Goal: Task Accomplishment & Management: Complete application form

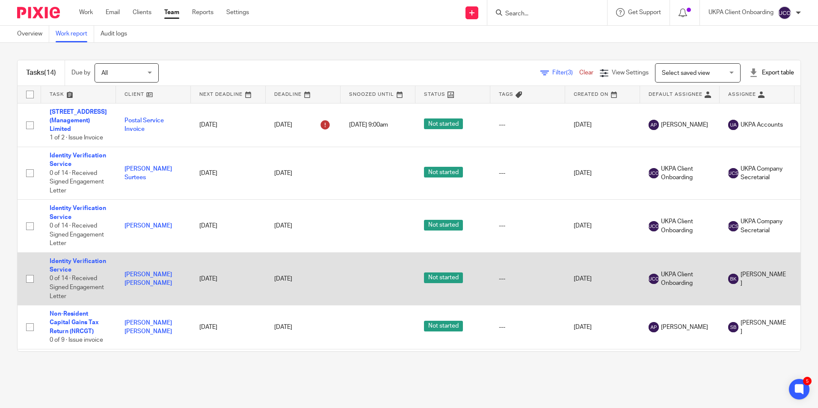
scroll to position [0, 312]
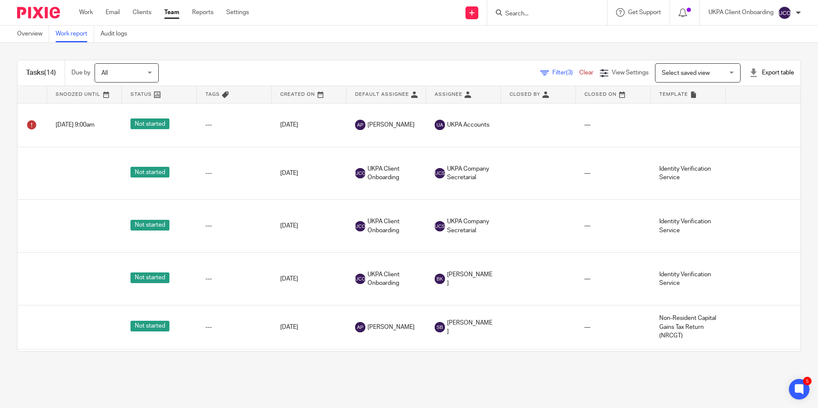
click at [555, 13] on input "Search" at bounding box center [542, 14] width 77 height 8
type input "initia"
click at [518, 28] on link at bounding box center [556, 33] width 106 height 13
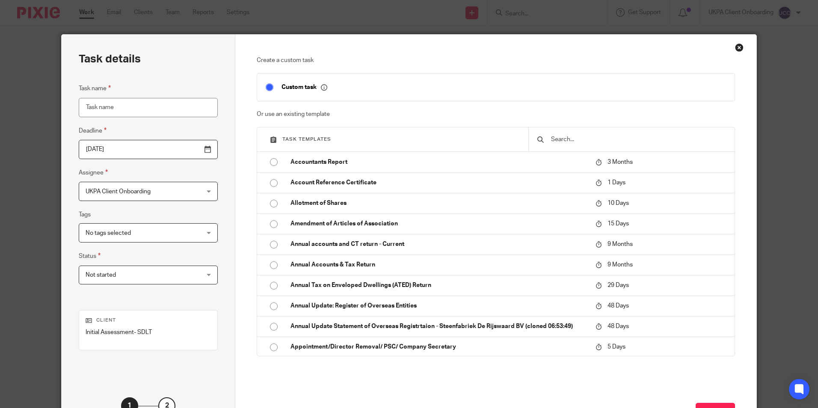
click at [577, 136] on input "text" at bounding box center [638, 139] width 176 height 9
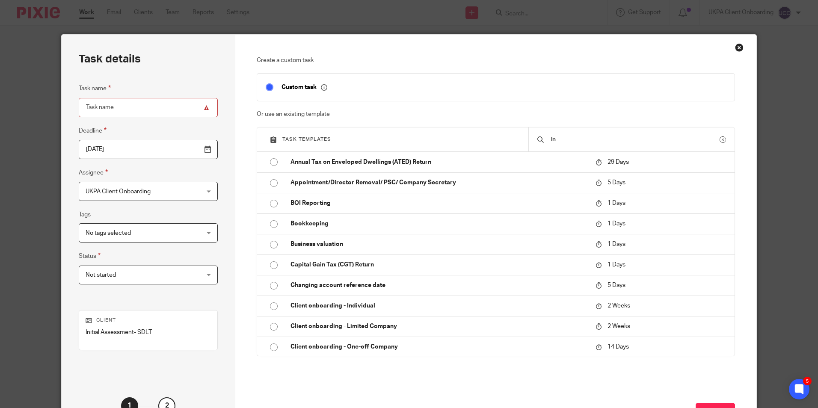
click at [565, 139] on input "in" at bounding box center [634, 139] width 169 height 9
type input "i"
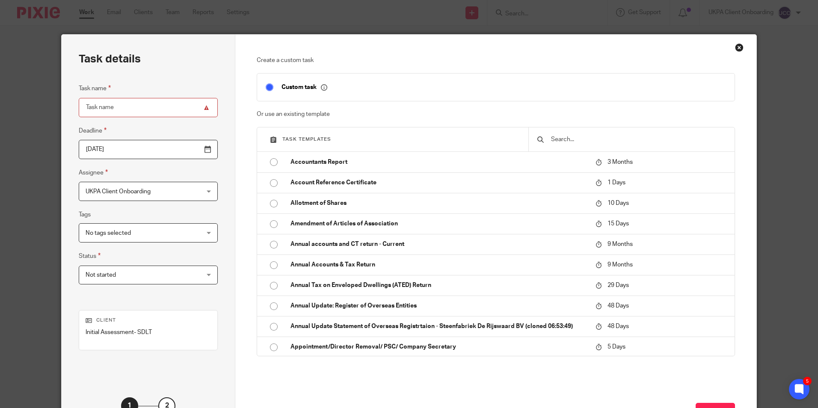
click at [737, 46] on div "Close this dialog window" at bounding box center [739, 47] width 9 height 9
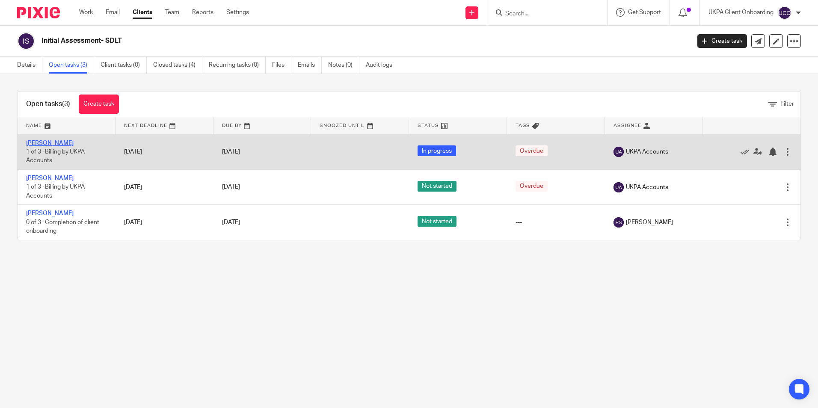
drag, startPoint x: 0, startPoint y: 0, endPoint x: 53, endPoint y: 144, distance: 153.6
click at [53, 144] on link "Michael Caselli" at bounding box center [49, 143] width 47 height 6
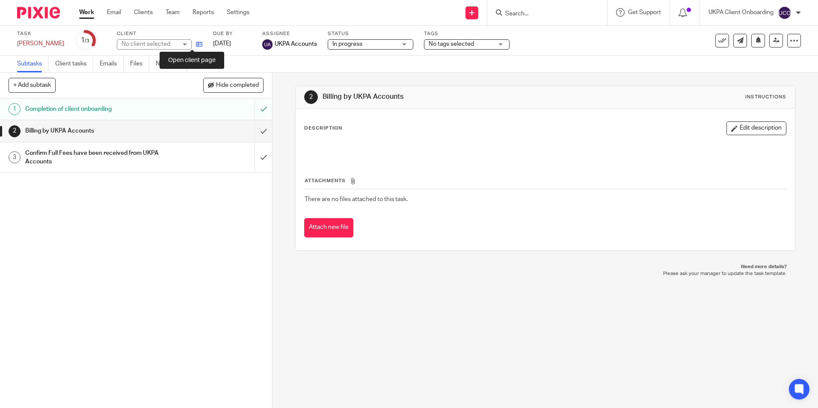
click at [196, 44] on icon at bounding box center [199, 44] width 6 height 6
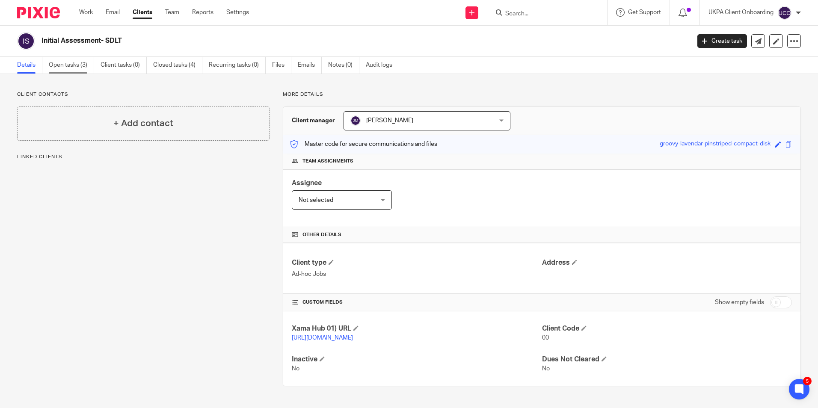
click at [72, 66] on link "Open tasks (3)" at bounding box center [71, 65] width 45 height 17
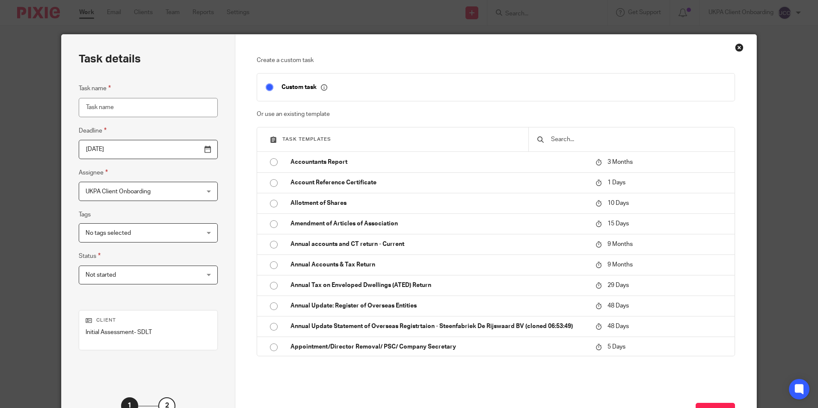
click at [553, 134] on div at bounding box center [631, 139] width 206 height 24
click at [559, 139] on input "text" at bounding box center [638, 139] width 176 height 9
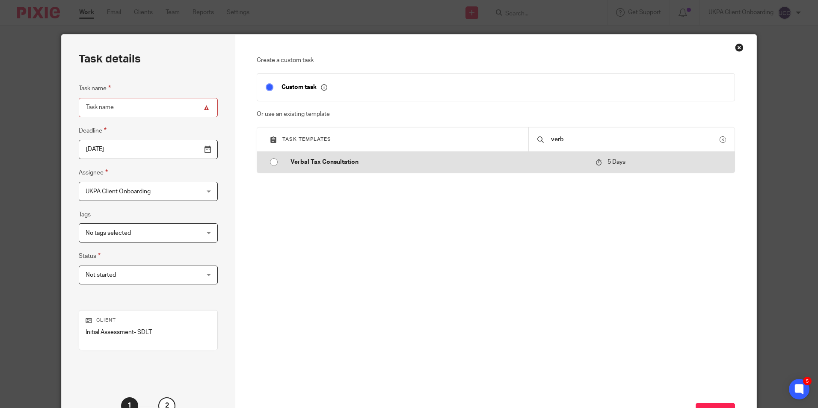
type input "verb"
click at [257, 157] on td at bounding box center [269, 162] width 25 height 21
type input "2025-10-19"
type input "Verbal Tax Consultation"
checkbox input "false"
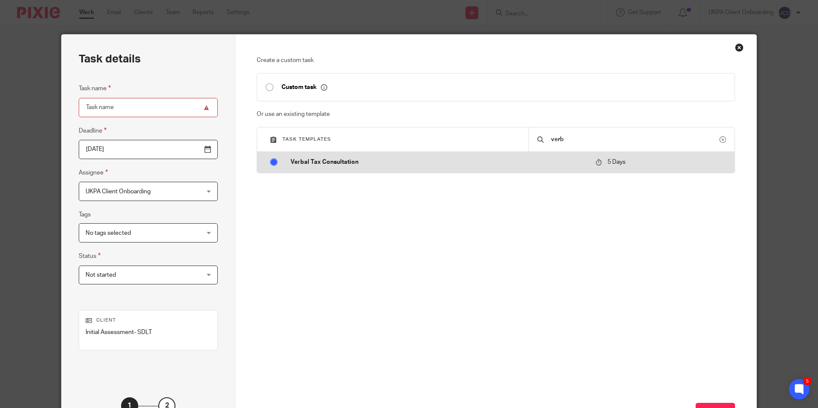
radio input "true"
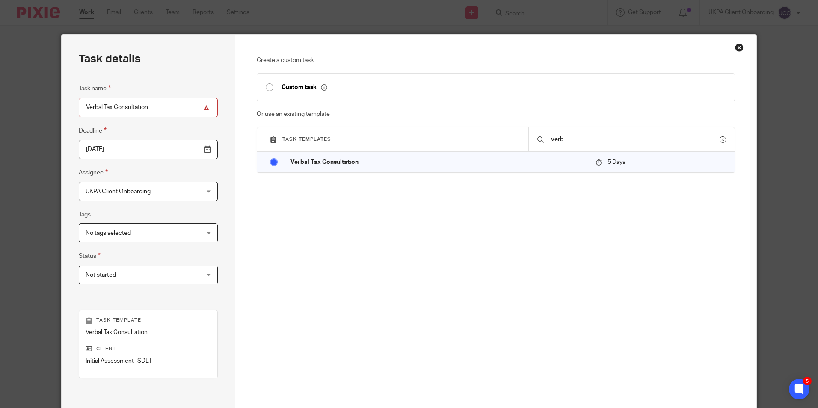
click at [138, 193] on span "UKPA Client Onboarding" at bounding box center [118, 192] width 65 height 6
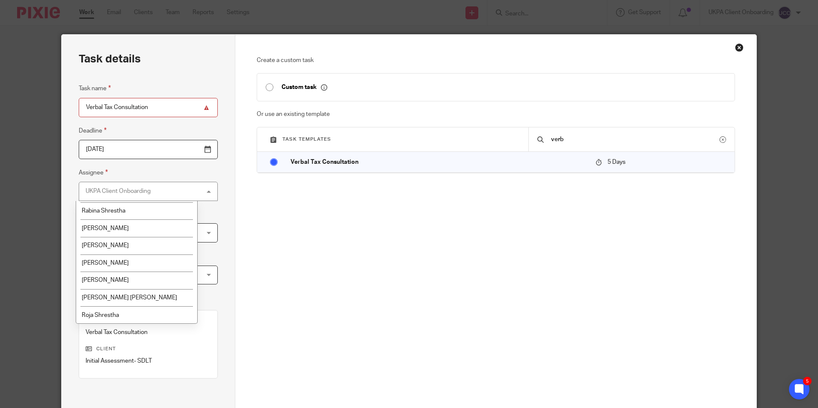
scroll to position [1361, 0]
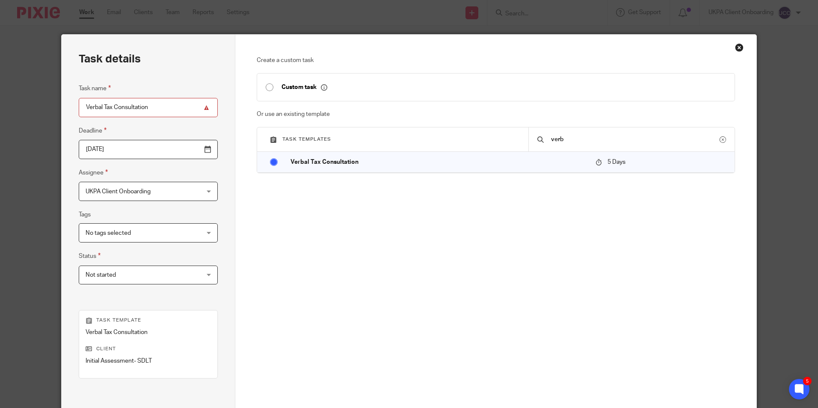
click at [251, 229] on div "Create a custom task Custom task Or use an existing template Task templates ver…" at bounding box center [495, 253] width 521 height 436
click at [334, 234] on div "Create a custom task Custom task Or use an existing template Task templates ver…" at bounding box center [496, 181] width 478 height 250
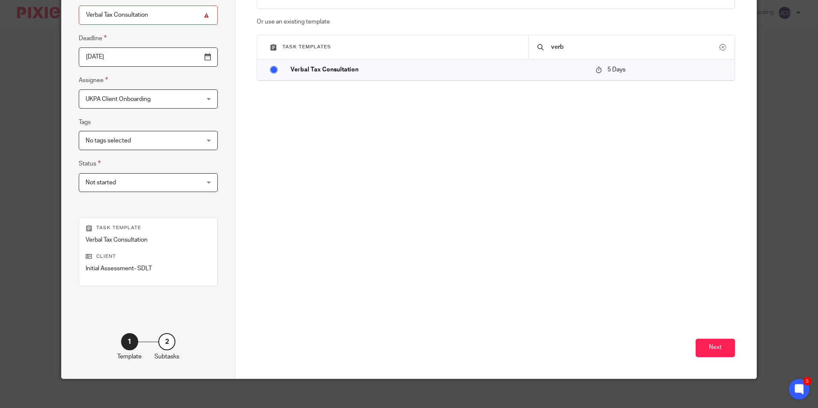
scroll to position [98, 0]
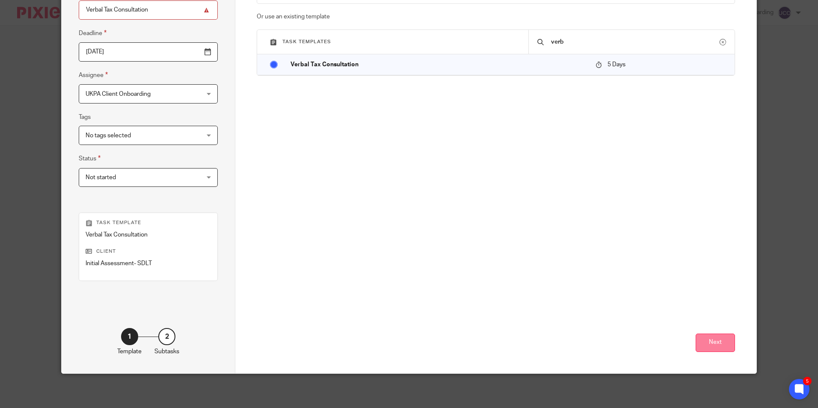
click at [711, 337] on button "Next" at bounding box center [715, 343] width 39 height 18
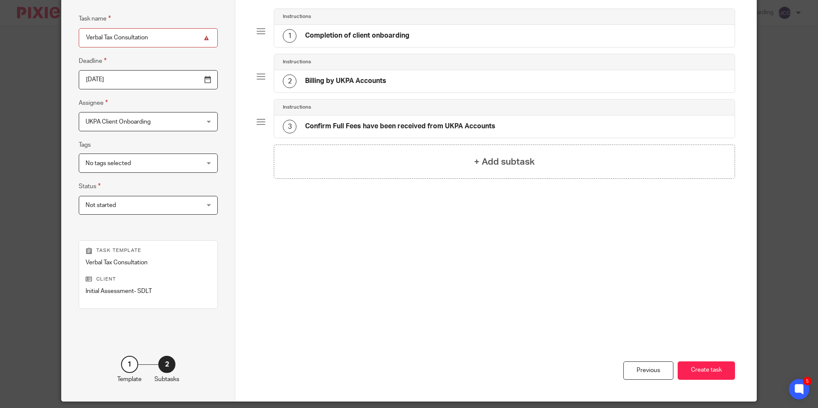
scroll to position [55, 0]
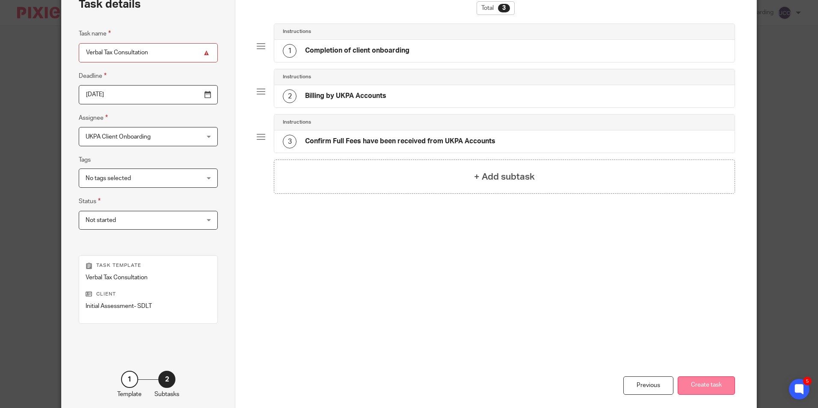
click at [698, 385] on button "Create task" at bounding box center [706, 385] width 57 height 18
